Goal: Check status

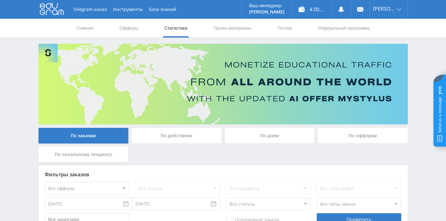
scroll to position [177, 0]
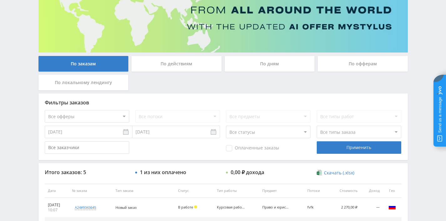
click at [260, 61] on div "По дням" at bounding box center [270, 64] width 90 height 16
click at [0, 0] on input "По дням" at bounding box center [0, 0] width 0 height 0
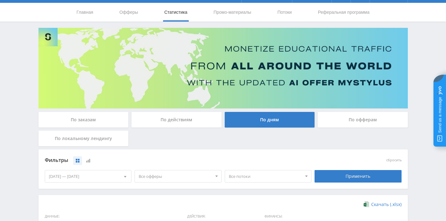
scroll to position [0, 0]
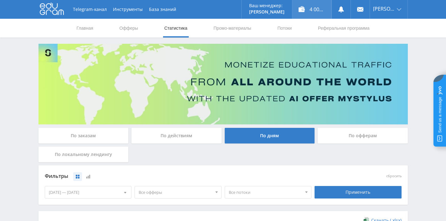
click at [313, 8] on div "4 009,00 ₽" at bounding box center [311, 9] width 39 height 19
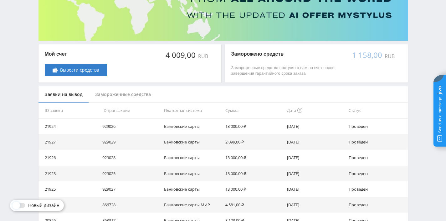
click at [120, 94] on div "Замороженные средства" at bounding box center [123, 94] width 68 height 17
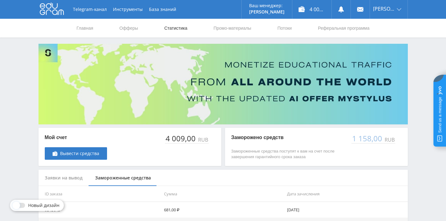
click at [174, 29] on link "Статистика" at bounding box center [176, 28] width 24 height 19
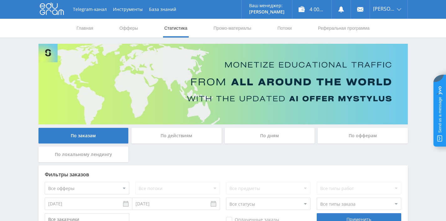
click at [260, 136] on div "По дням" at bounding box center [270, 136] width 90 height 16
click at [0, 0] on input "По дням" at bounding box center [0, 0] width 0 height 0
